Goal: Transaction & Acquisition: Purchase product/service

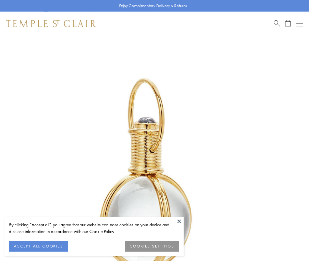
scroll to position [153, 0]
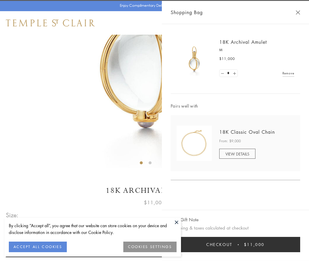
click at [235, 245] on button "Checkout $11,000" at bounding box center [235, 244] width 129 height 15
